Goal: Navigation & Orientation: Find specific page/section

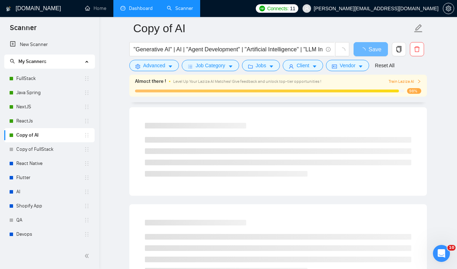
click at [143, 8] on link "Dashboard" at bounding box center [137, 8] width 32 height 6
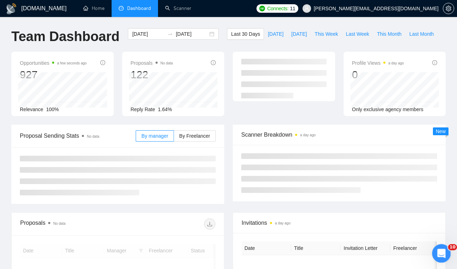
click at [440, 247] on icon "Open Intercom Messenger" at bounding box center [441, 253] width 12 height 12
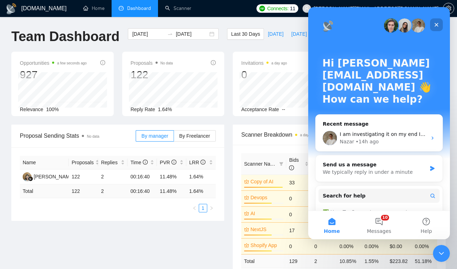
click at [438, 26] on icon "Close" at bounding box center [437, 25] width 4 height 4
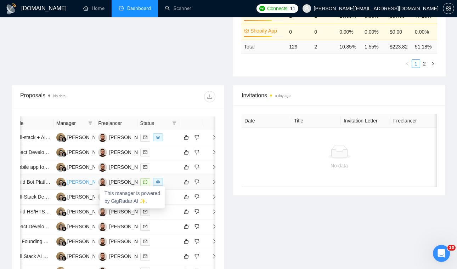
scroll to position [0, 53]
